Goal: Information Seeking & Learning: Learn about a topic

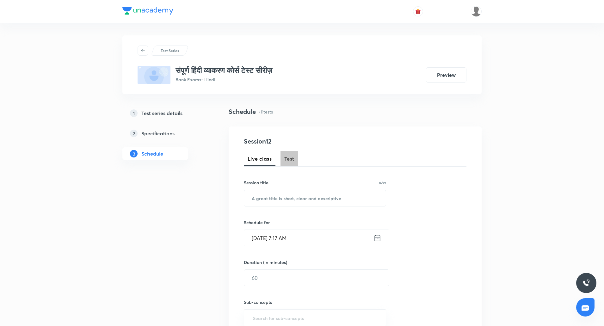
click at [293, 157] on span "Test" at bounding box center [289, 159] width 10 height 8
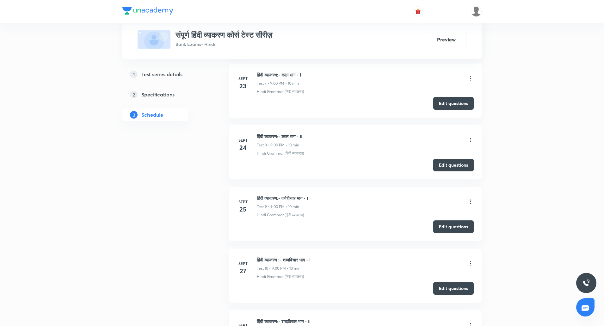
scroll to position [821, 0]
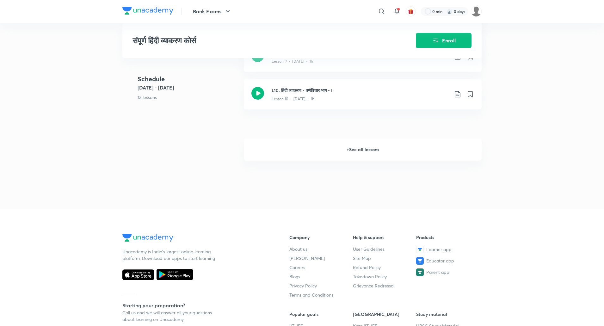
scroll to position [573, 0]
click at [355, 154] on h6 "+ See all lessons" at bounding box center [363, 150] width 238 height 22
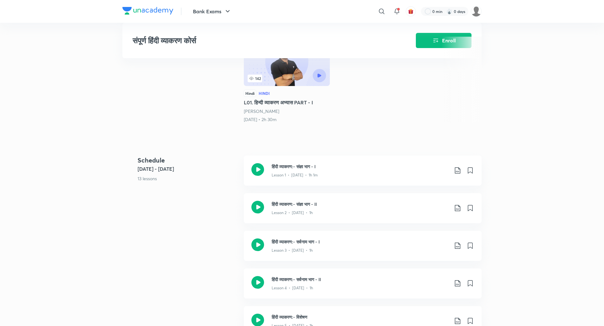
scroll to position [0, 0]
